Goal: Find specific fact: Find specific fact

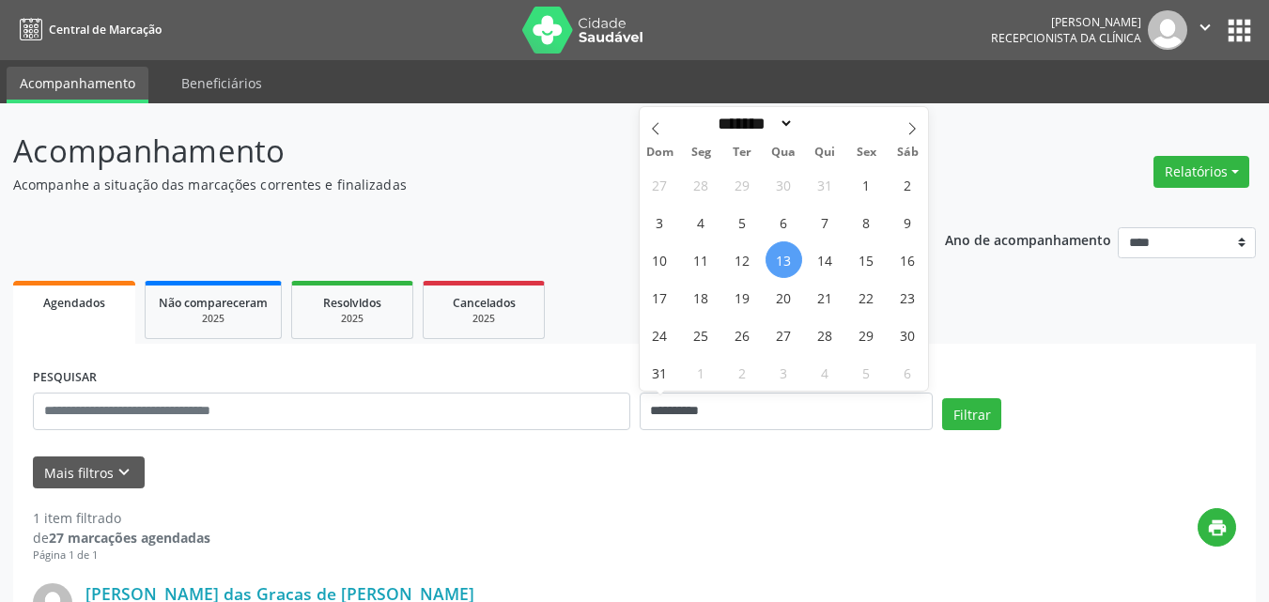
select select "*"
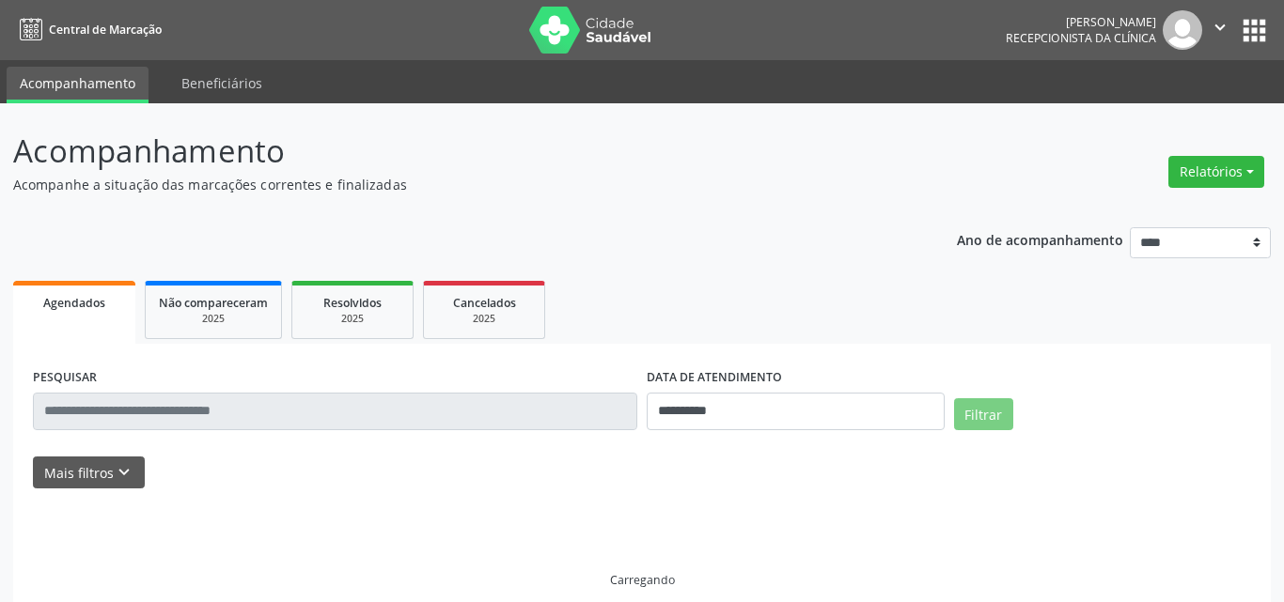
select select "*"
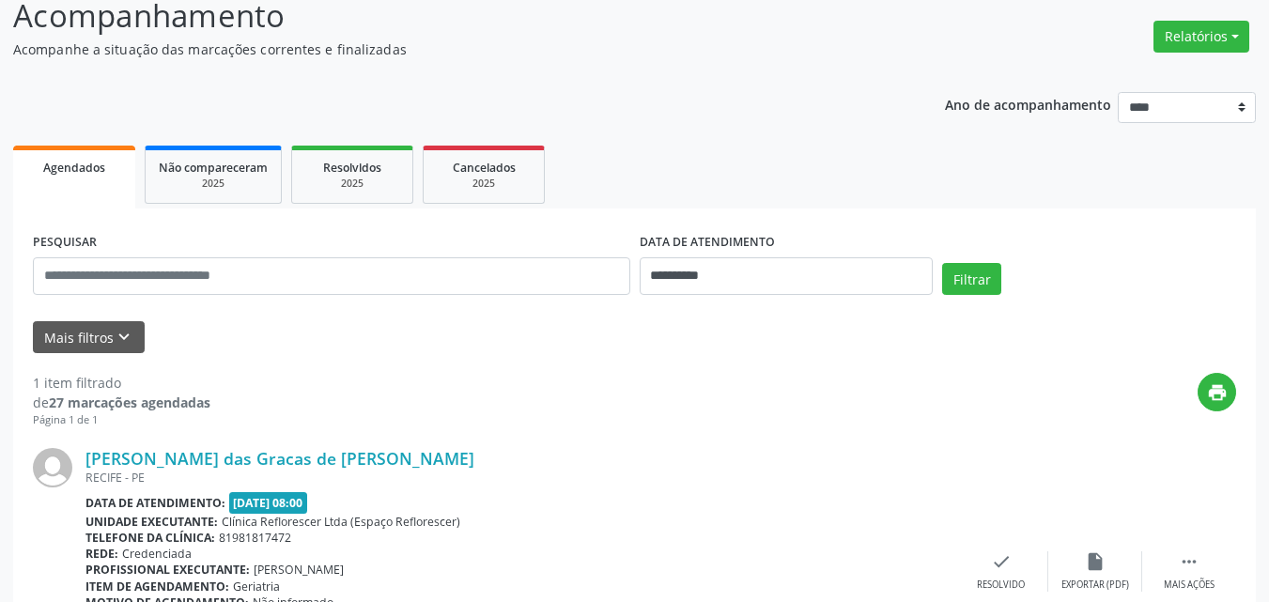
scroll to position [281, 0]
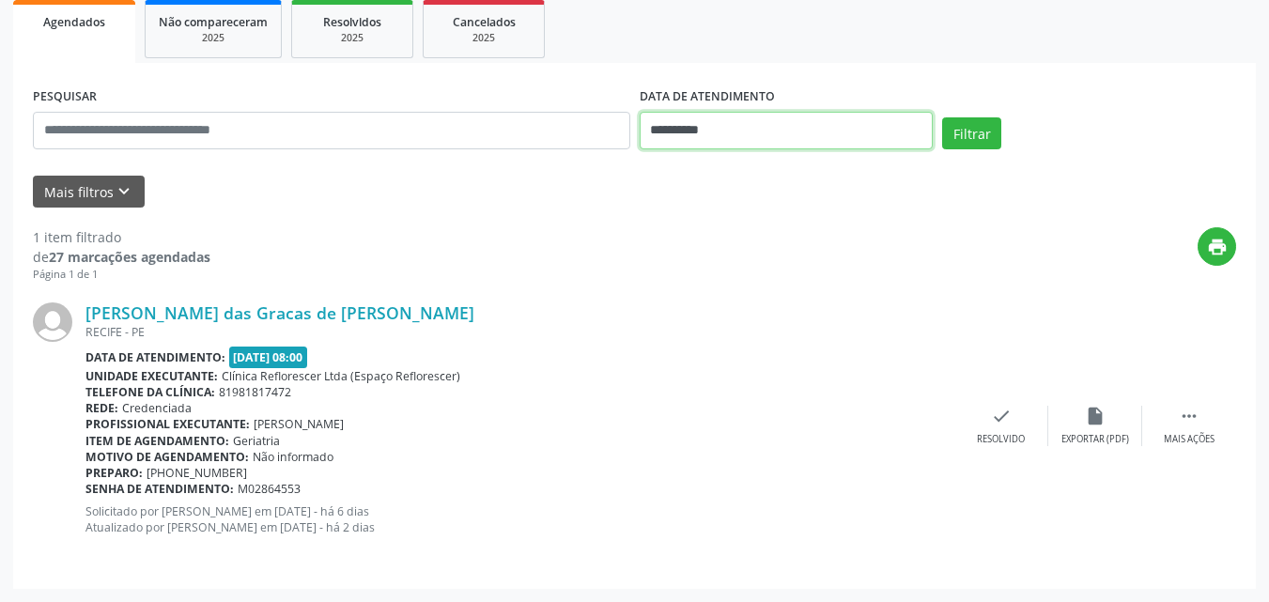
click at [693, 126] on input "**********" at bounding box center [787, 131] width 294 height 38
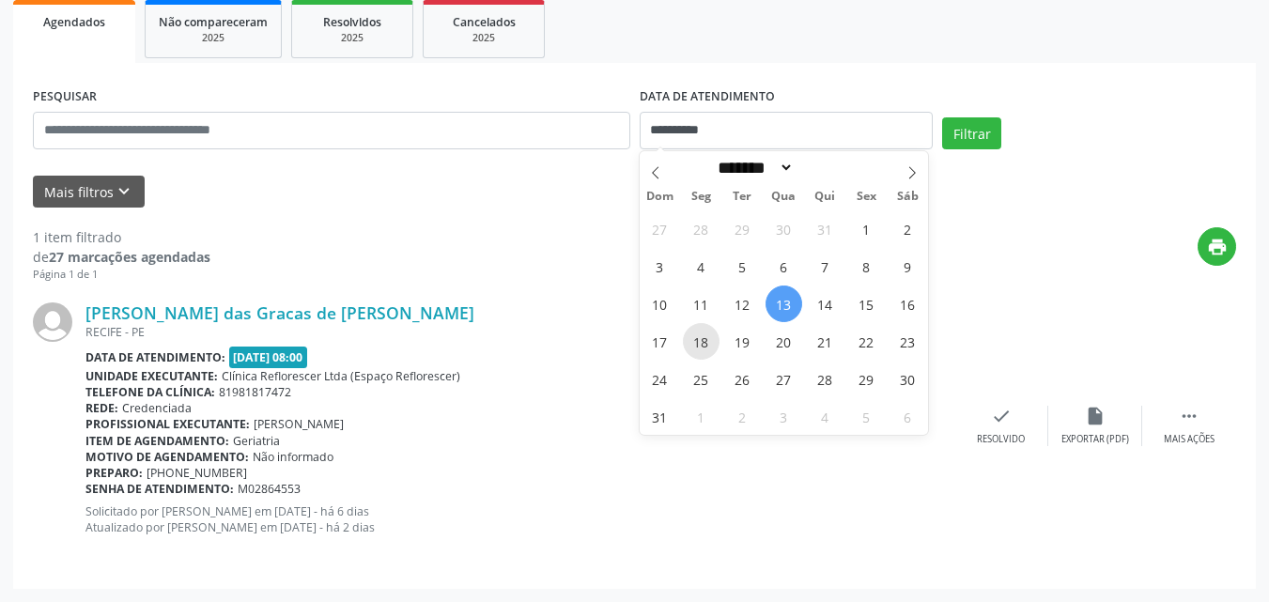
click at [707, 339] on span "18" at bounding box center [701, 341] width 37 height 37
type input "**********"
click at [707, 339] on span "18" at bounding box center [701, 341] width 37 height 37
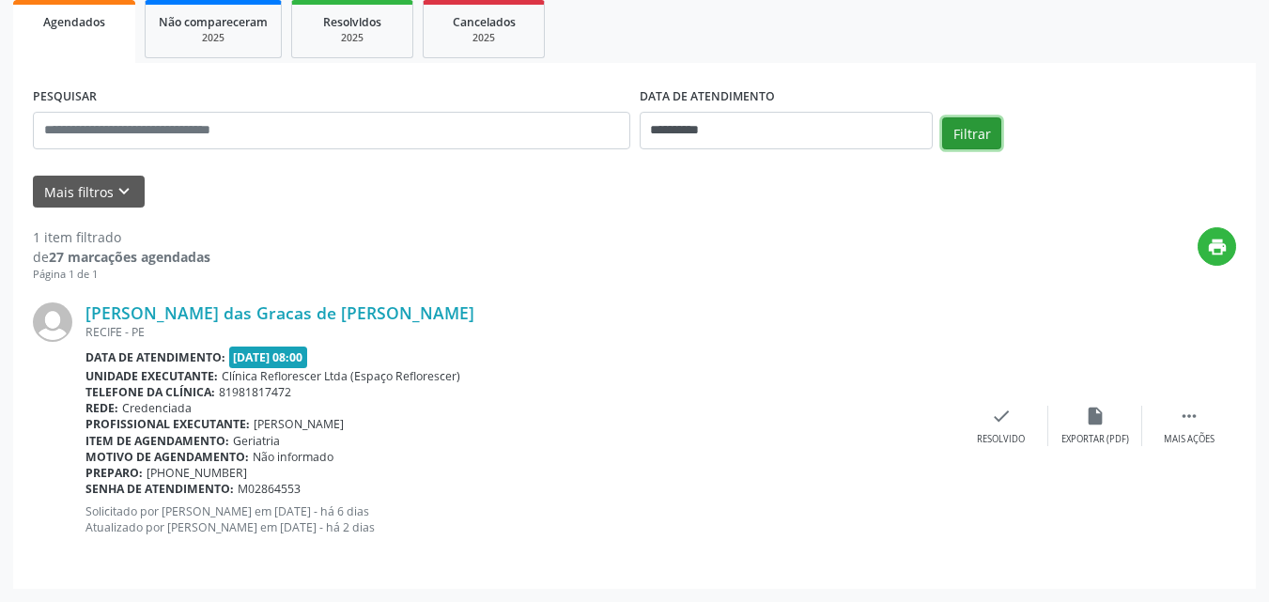
click at [957, 132] on button "Filtrar" at bounding box center [971, 133] width 59 height 32
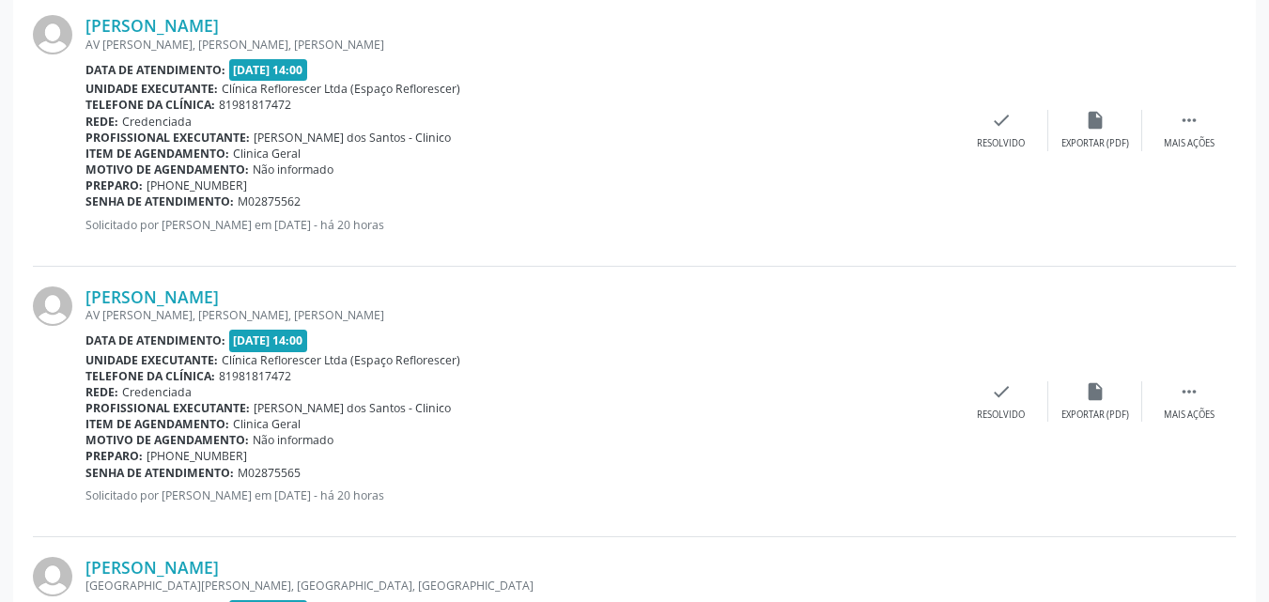
scroll to position [3244, 0]
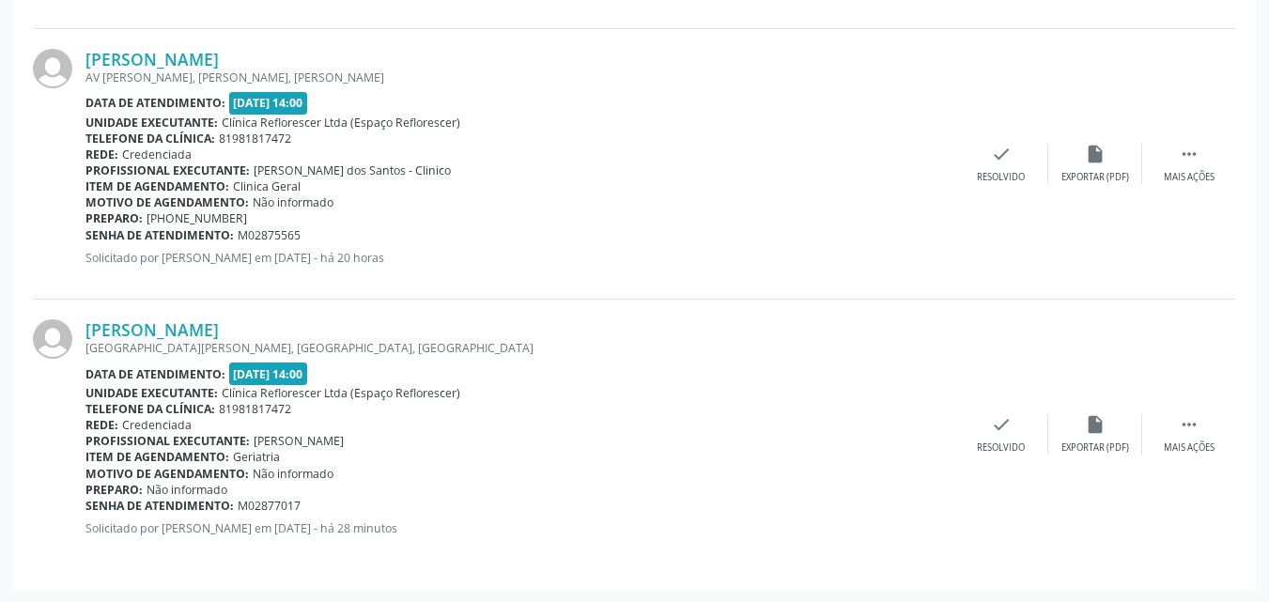
click at [227, 340] on div "AVENIDA MONSENHOR MATA - 09, NOELANDIA, BOM JARDIM - PE" at bounding box center [520, 348] width 869 height 16
click at [219, 331] on link "Maria do Socorro Franca Souto Maior" at bounding box center [152, 329] width 133 height 21
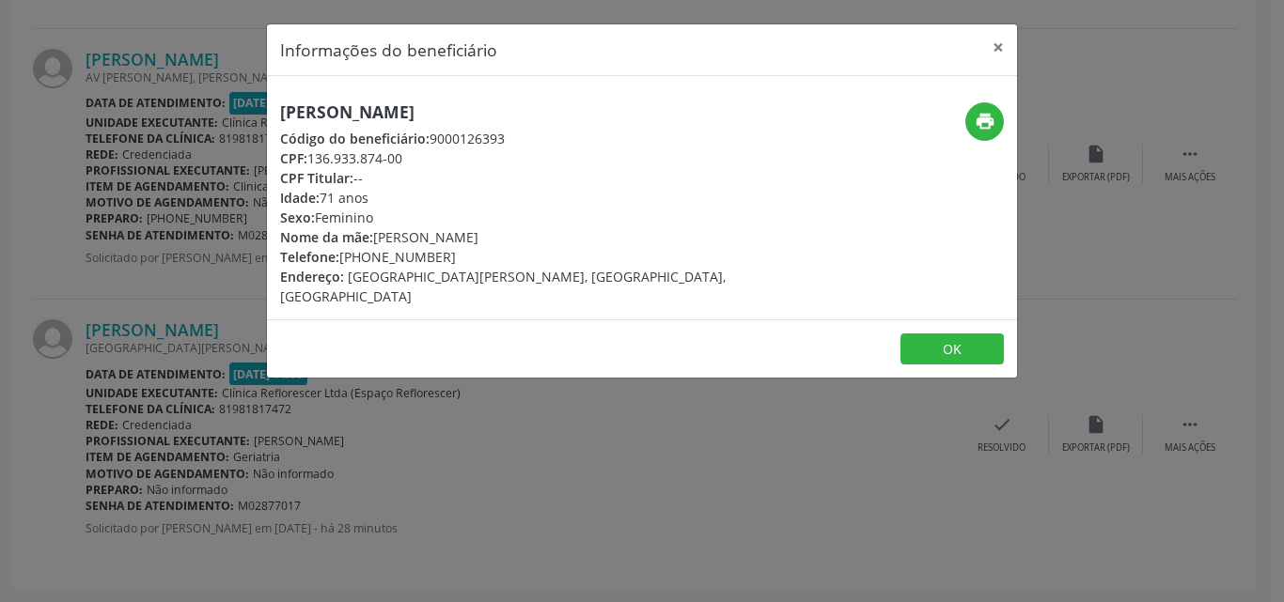
drag, startPoint x: 279, startPoint y: 108, endPoint x: 642, endPoint y: 106, distance: 362.7
click at [642, 106] on div "Maria do Socorro Franca Souto Maior Código do beneficiário: 9000126393 CPF: 136…" at bounding box center [517, 204] width 500 height 204
copy h5 "Maria do Socorro Franca Souto Maior"
click at [586, 446] on div "Informações do beneficiário × Maria do Socorro Franca Souto Maior Código do ben…" at bounding box center [642, 301] width 1284 height 602
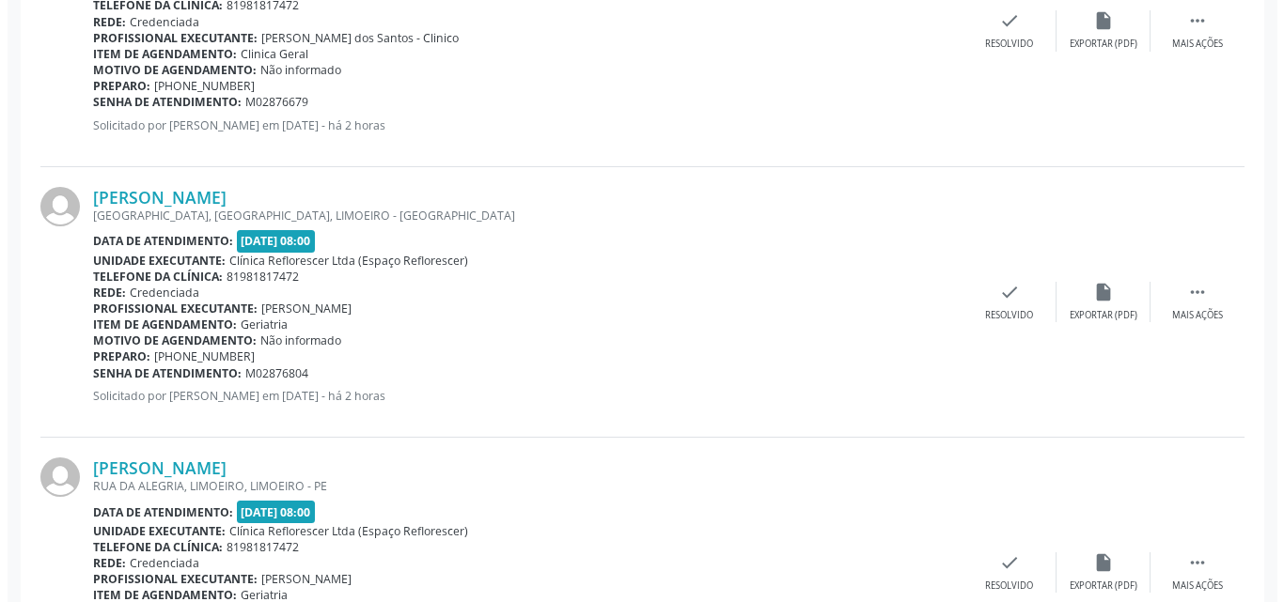
scroll to position [2210, 0]
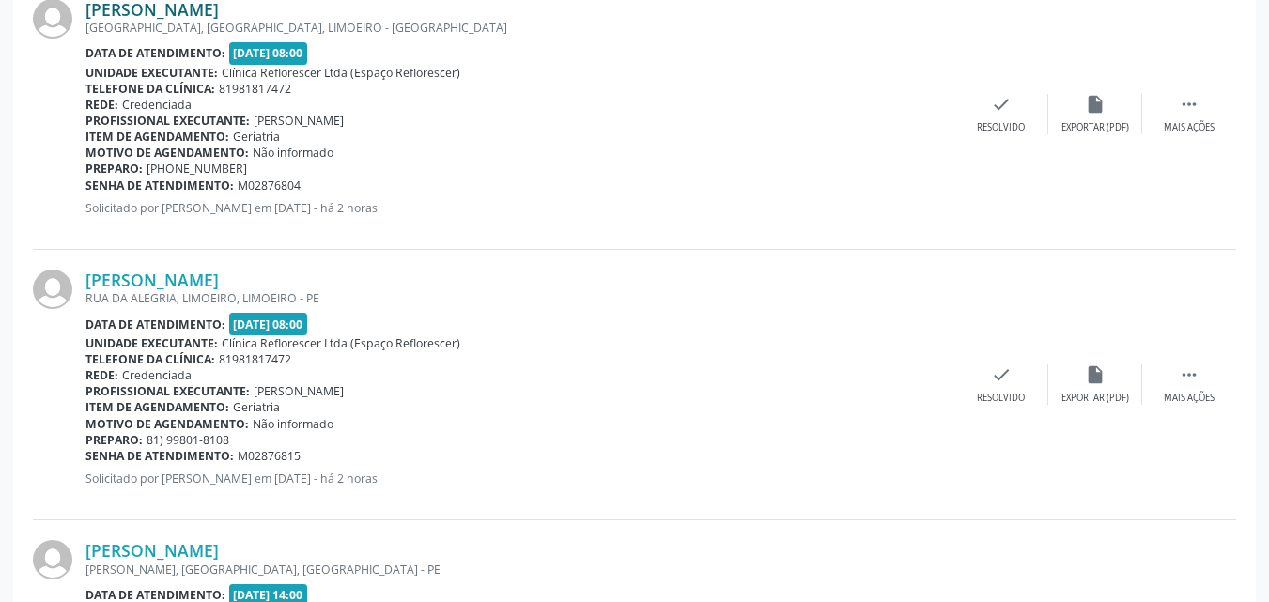
click at [209, 11] on link "Renato Joao da Silva" at bounding box center [152, 9] width 133 height 21
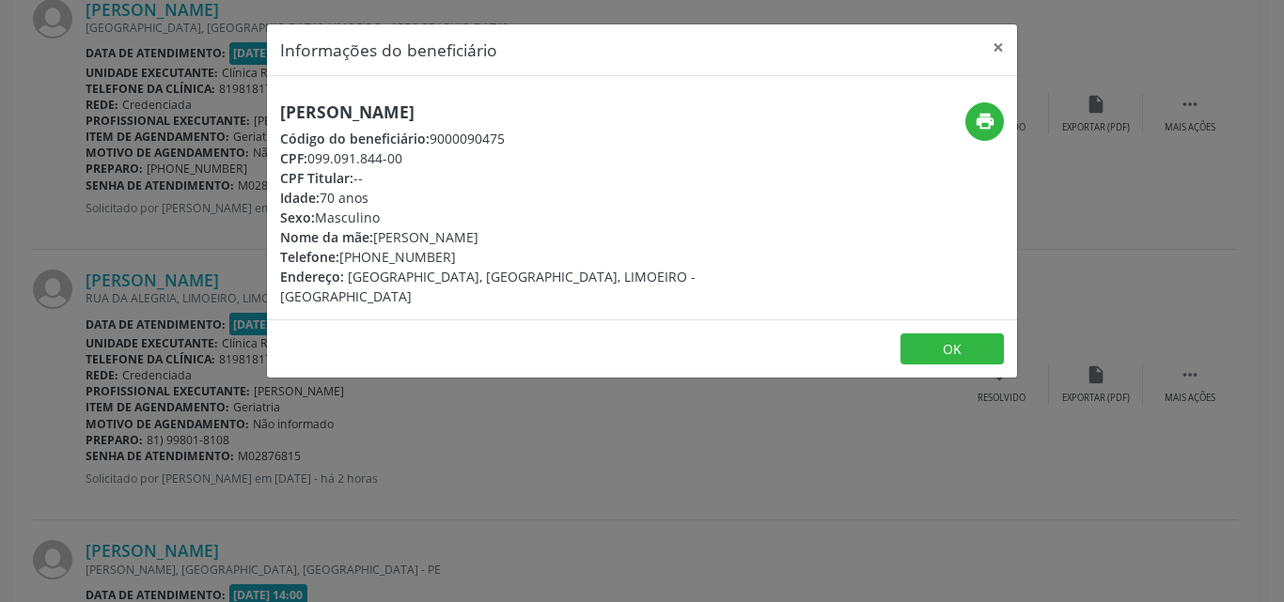
drag, startPoint x: 282, startPoint y: 112, endPoint x: 528, endPoint y: 108, distance: 246.2
click at [528, 108] on h5 "Renato Joao da Silva" at bounding box center [517, 112] width 474 height 20
copy h5 "Renato Joao da Silva"
click at [977, 122] on icon "print" at bounding box center [984, 121] width 21 height 21
drag, startPoint x: 448, startPoint y: 132, endPoint x: 522, endPoint y: 131, distance: 73.3
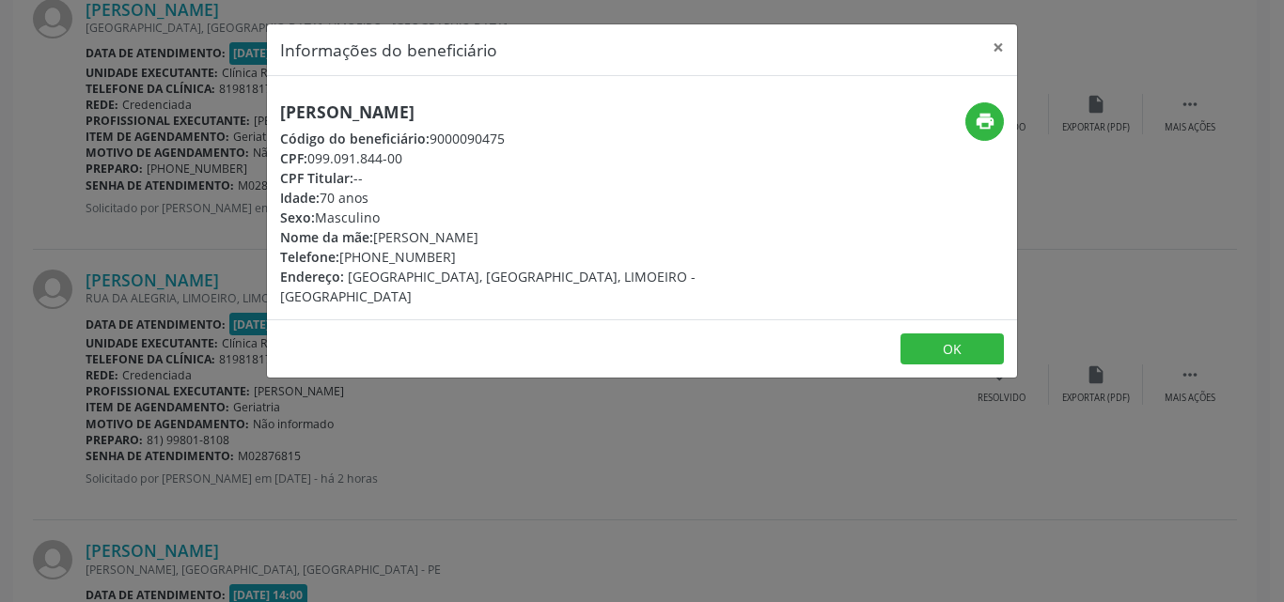
click at [522, 131] on div "Código do beneficiário: 9000090475" at bounding box center [517, 139] width 474 height 20
copy div "9000090475"
drag, startPoint x: 310, startPoint y: 160, endPoint x: 404, endPoint y: 160, distance: 94.0
click at [408, 159] on div "CPF: 099.091.844-00" at bounding box center [517, 158] width 474 height 20
copy div "099.091.844-00"
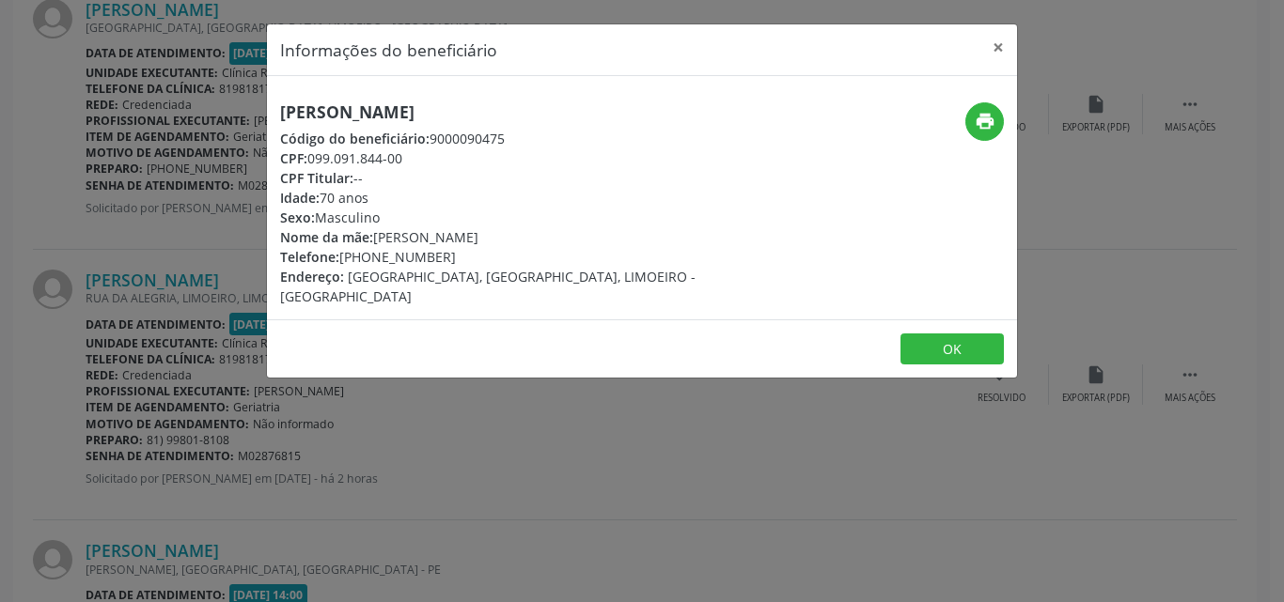
drag, startPoint x: 340, startPoint y: 259, endPoint x: 466, endPoint y: 258, distance: 125.9
click at [466, 258] on div "Telefone: (81) 99669-3185" at bounding box center [517, 257] width 474 height 20
copy div "(81) 99669-3185"
click at [936, 334] on button "OK" at bounding box center [951, 350] width 103 height 32
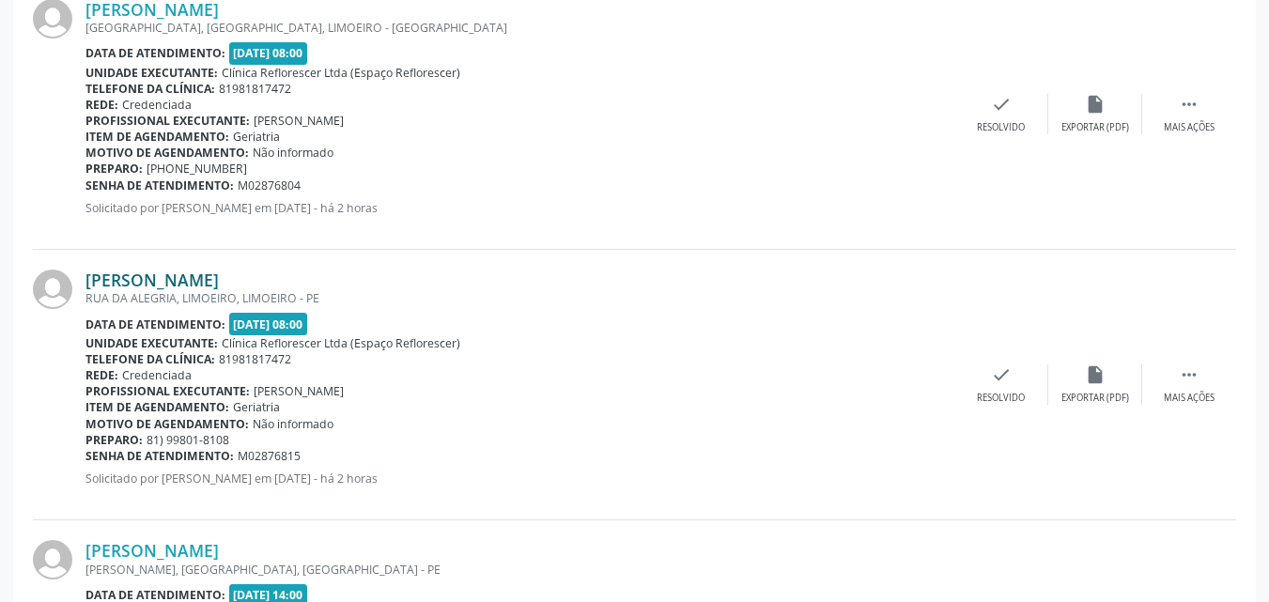
click at [137, 275] on link "Vera Maria Nunes" at bounding box center [152, 280] width 133 height 21
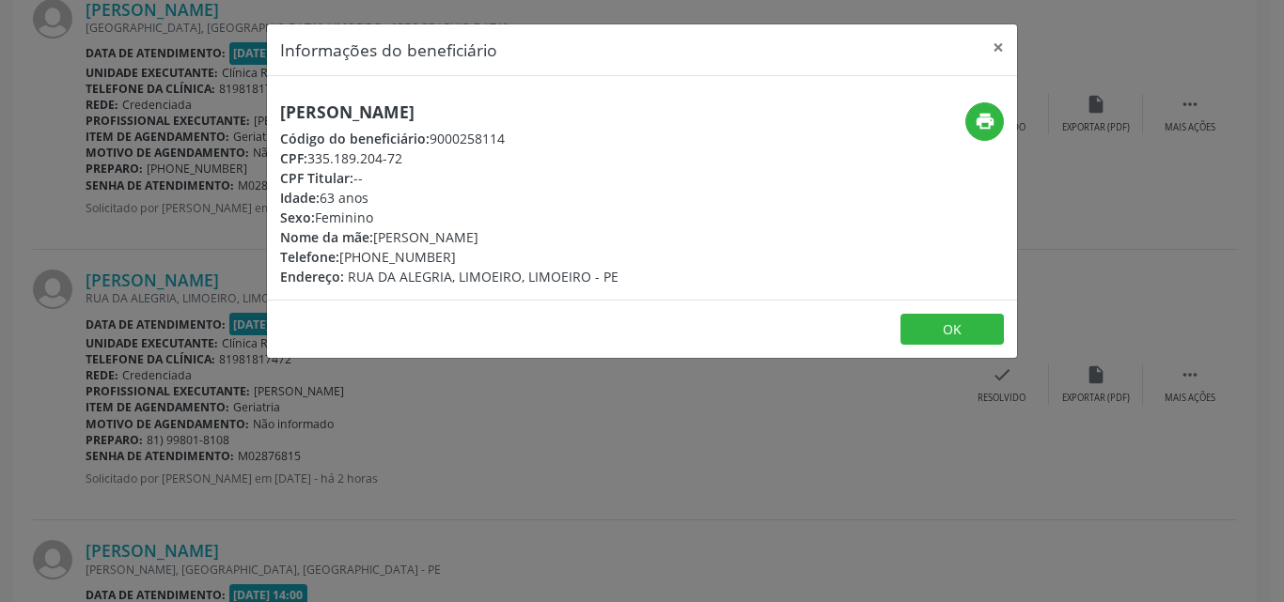
drag, startPoint x: 288, startPoint y: 111, endPoint x: 398, endPoint y: 117, distance: 111.0
click at [472, 111] on h5 "Vera Maria Nunes" at bounding box center [449, 112] width 338 height 20
click at [317, 113] on h5 "Vera Maria Nunes" at bounding box center [449, 112] width 338 height 20
drag, startPoint x: 275, startPoint y: 111, endPoint x: 493, endPoint y: 110, distance: 218.0
click at [493, 110] on div "Vera Maria Nunes Código do beneficiário: 9000258114 CPF: 335.189.204-72 CPF Tit…" at bounding box center [517, 194] width 500 height 184
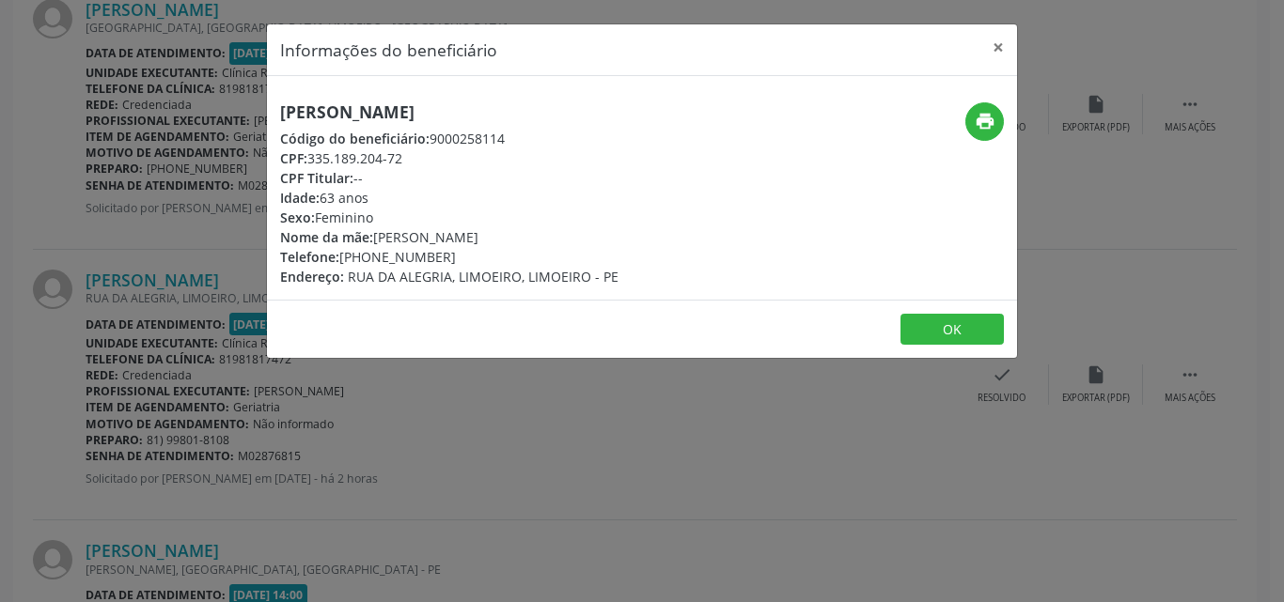
copy h5 "Vera Maria Nunes"
click at [979, 117] on icon "print" at bounding box center [984, 121] width 21 height 21
drag, startPoint x: 309, startPoint y: 156, endPoint x: 386, endPoint y: 160, distance: 77.1
click at [420, 158] on div "CPF: 335.189.204-72" at bounding box center [449, 158] width 338 height 20
copy div "335.189.204-72"
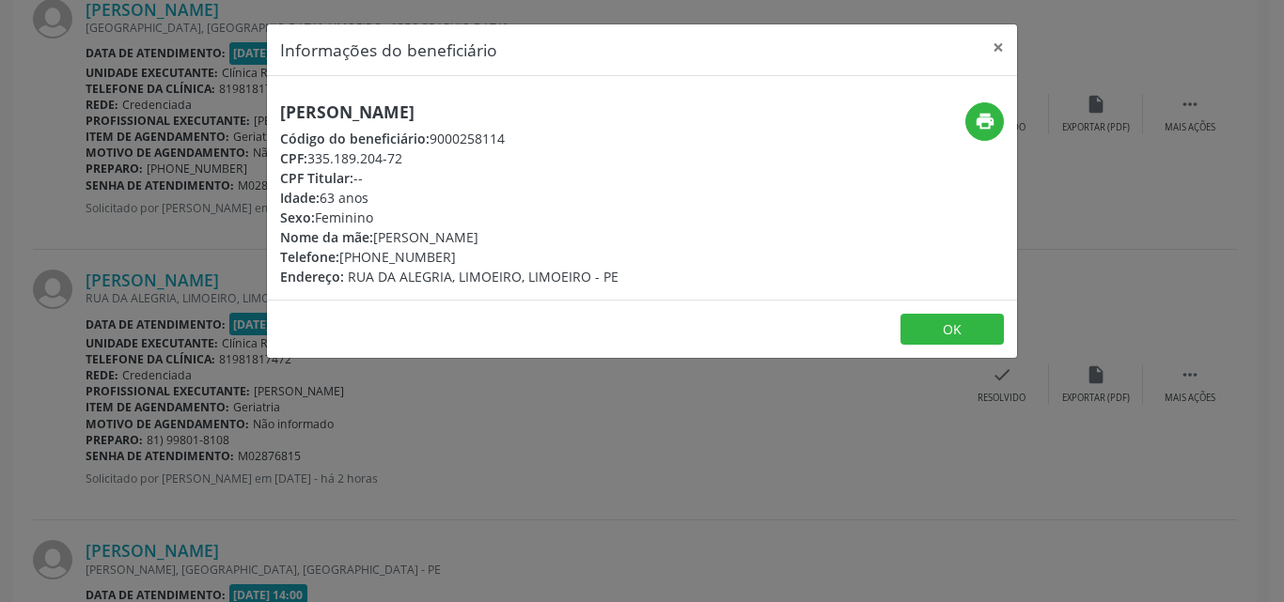
drag, startPoint x: 341, startPoint y: 258, endPoint x: 456, endPoint y: 257, distance: 114.6
click at [456, 257] on div "Telefone: (81) 99801-8108" at bounding box center [449, 257] width 338 height 20
copy div "(81) 99801-8108"
drag, startPoint x: 280, startPoint y: 107, endPoint x: 490, endPoint y: 107, distance: 210.5
click at [490, 107] on h5 "Vera Maria Nunes" at bounding box center [449, 112] width 338 height 20
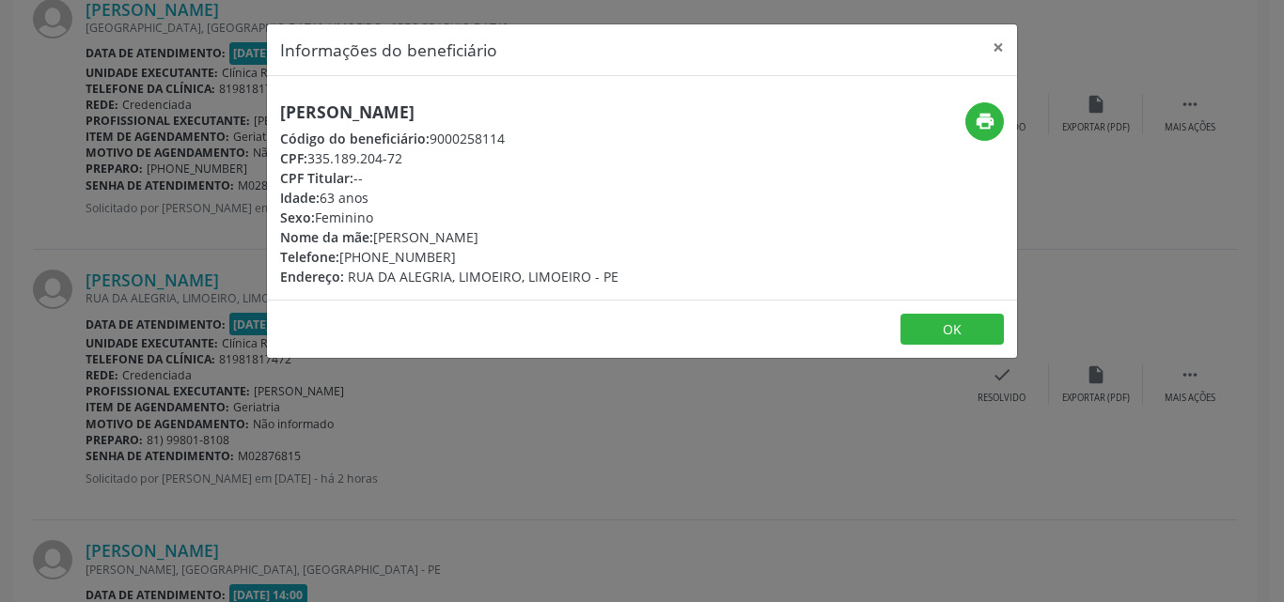
copy h5 "Vera Maria Nunes"
click at [926, 342] on button "OK" at bounding box center [951, 330] width 103 height 32
